Goal: Transaction & Acquisition: Purchase product/service

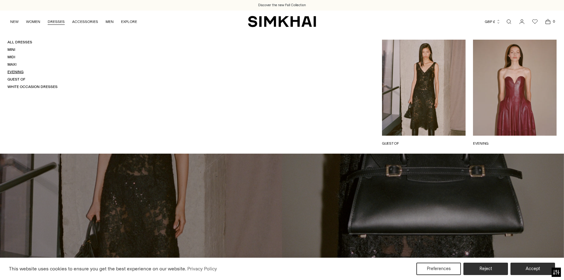
click at [15, 72] on link "Evening" at bounding box center [15, 72] width 16 height 4
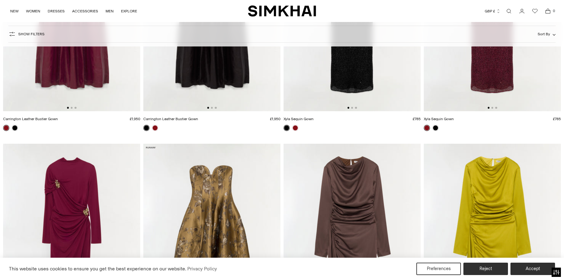
scroll to position [62, 0]
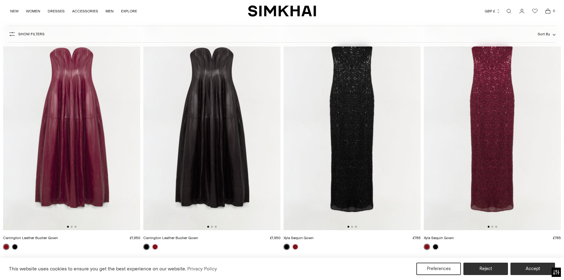
click at [354, 113] on img at bounding box center [352, 127] width 137 height 206
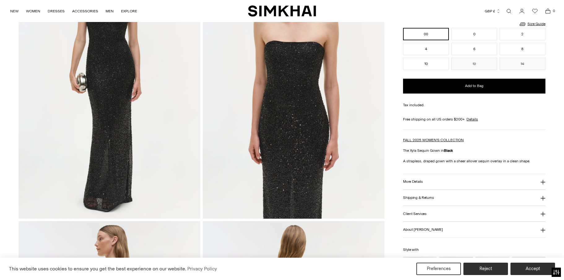
scroll to position [124, 0]
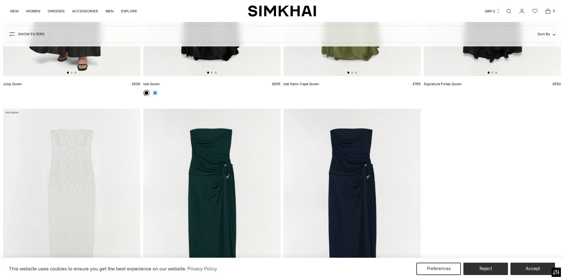
scroll to position [2540, 0]
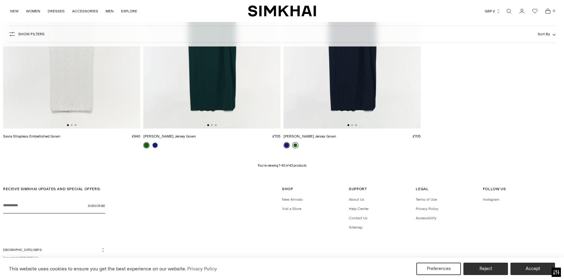
click at [293, 145] on link at bounding box center [295, 145] width 6 height 6
